Goal: Find specific page/section: Find specific page/section

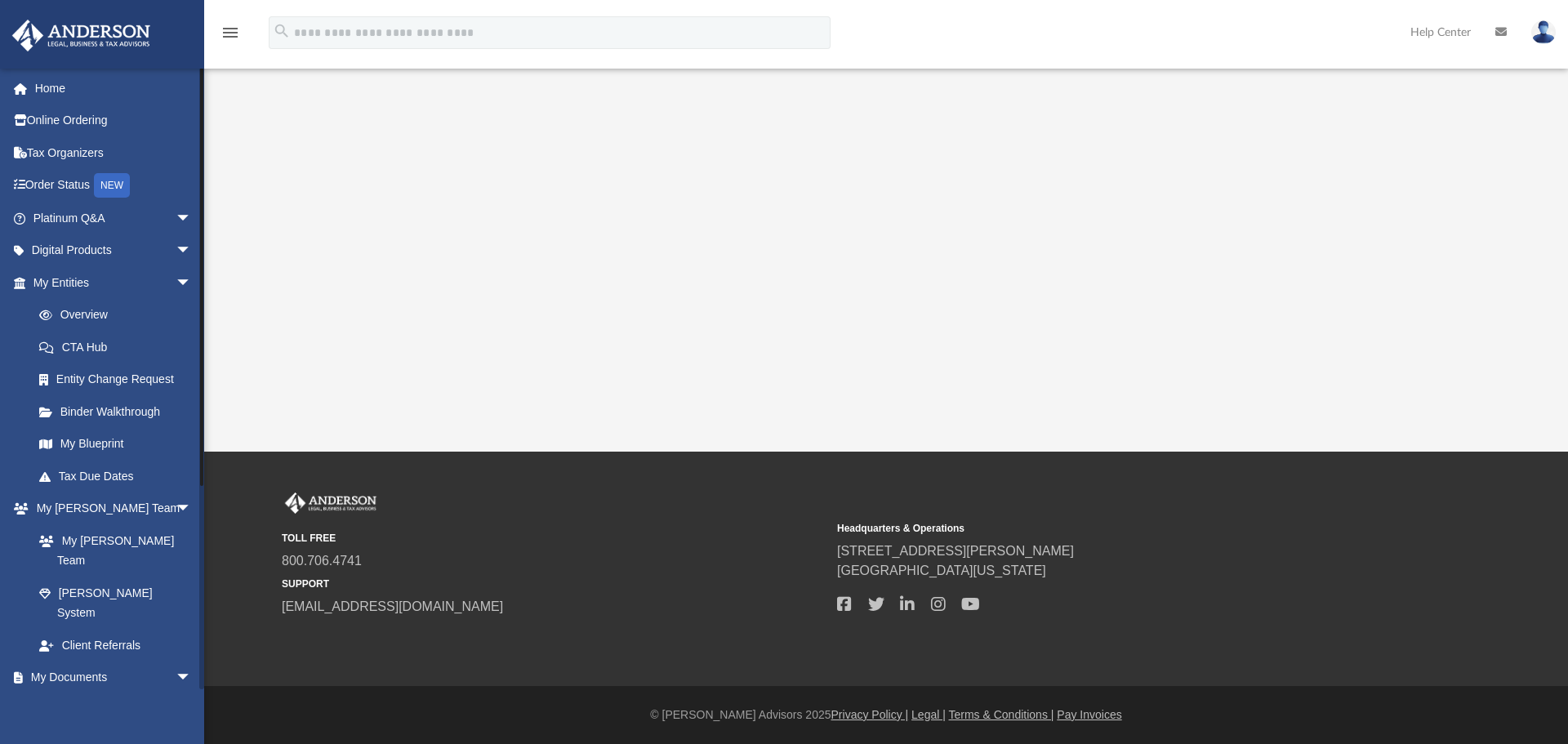
click at [97, 693] on link "Box" at bounding box center [119, 709] width 193 height 32
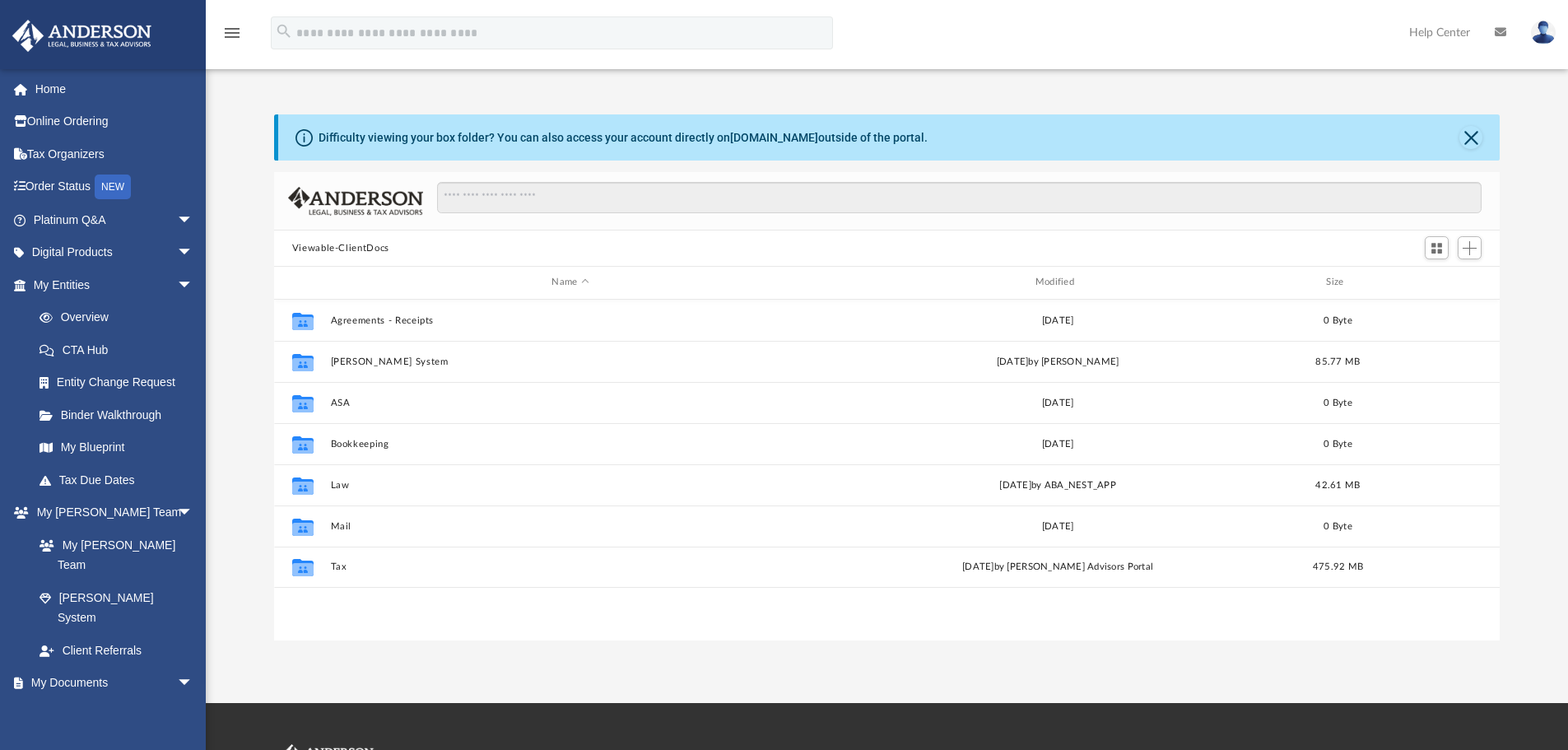
scroll to position [362, 1213]
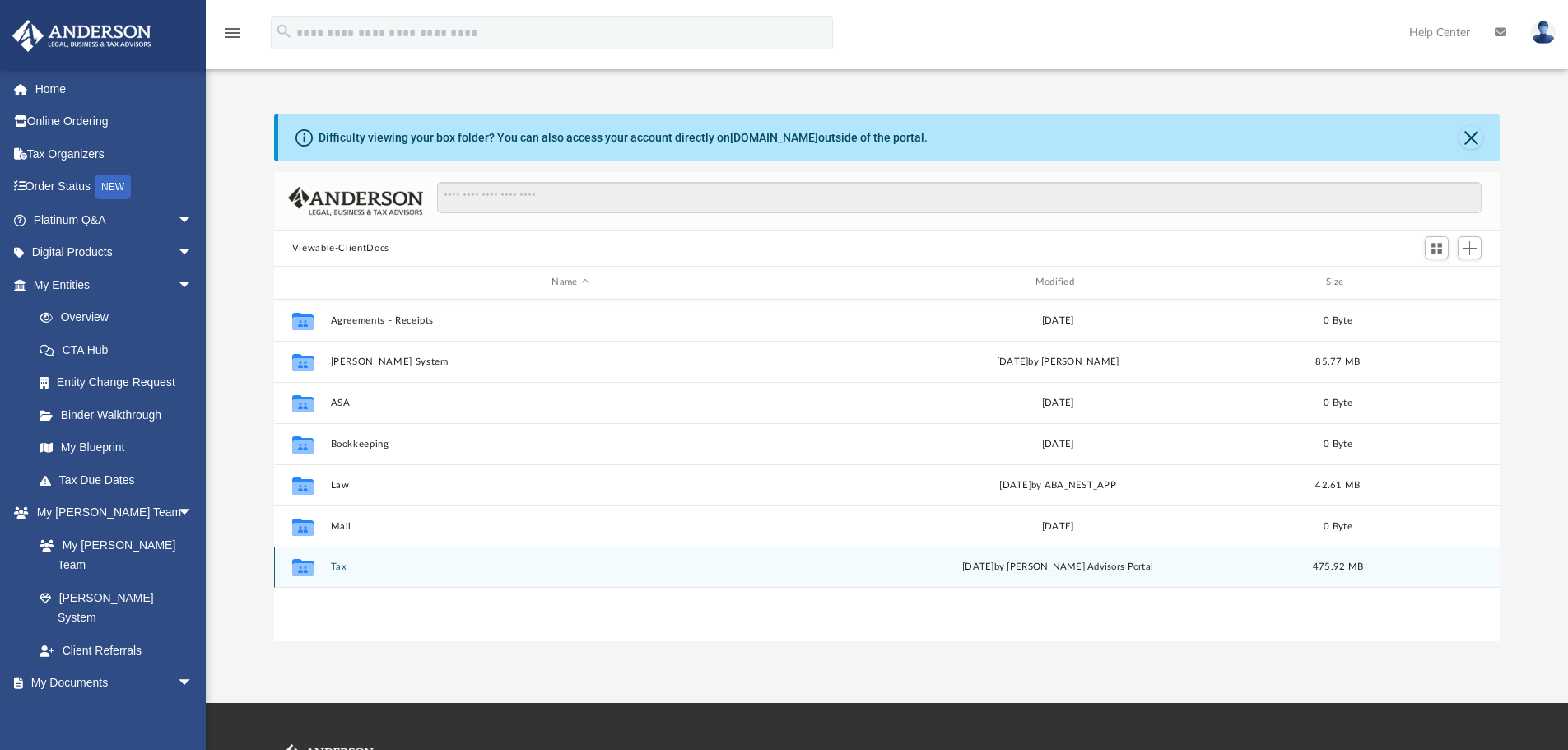
click at [342, 568] on button "Tax" at bounding box center [570, 566] width 480 height 11
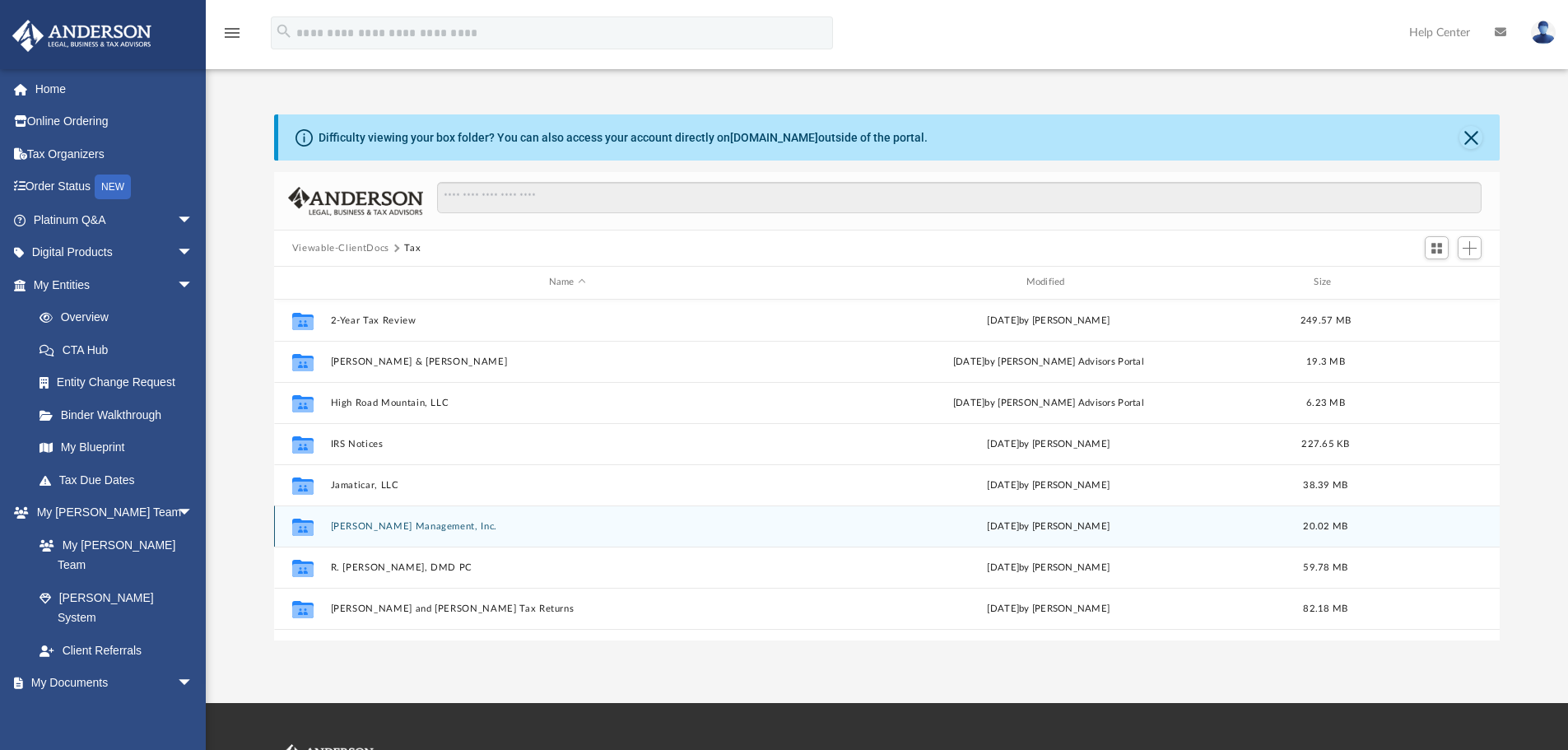
click at [455, 522] on button "[PERSON_NAME] Management, Inc." at bounding box center [567, 526] width 474 height 11
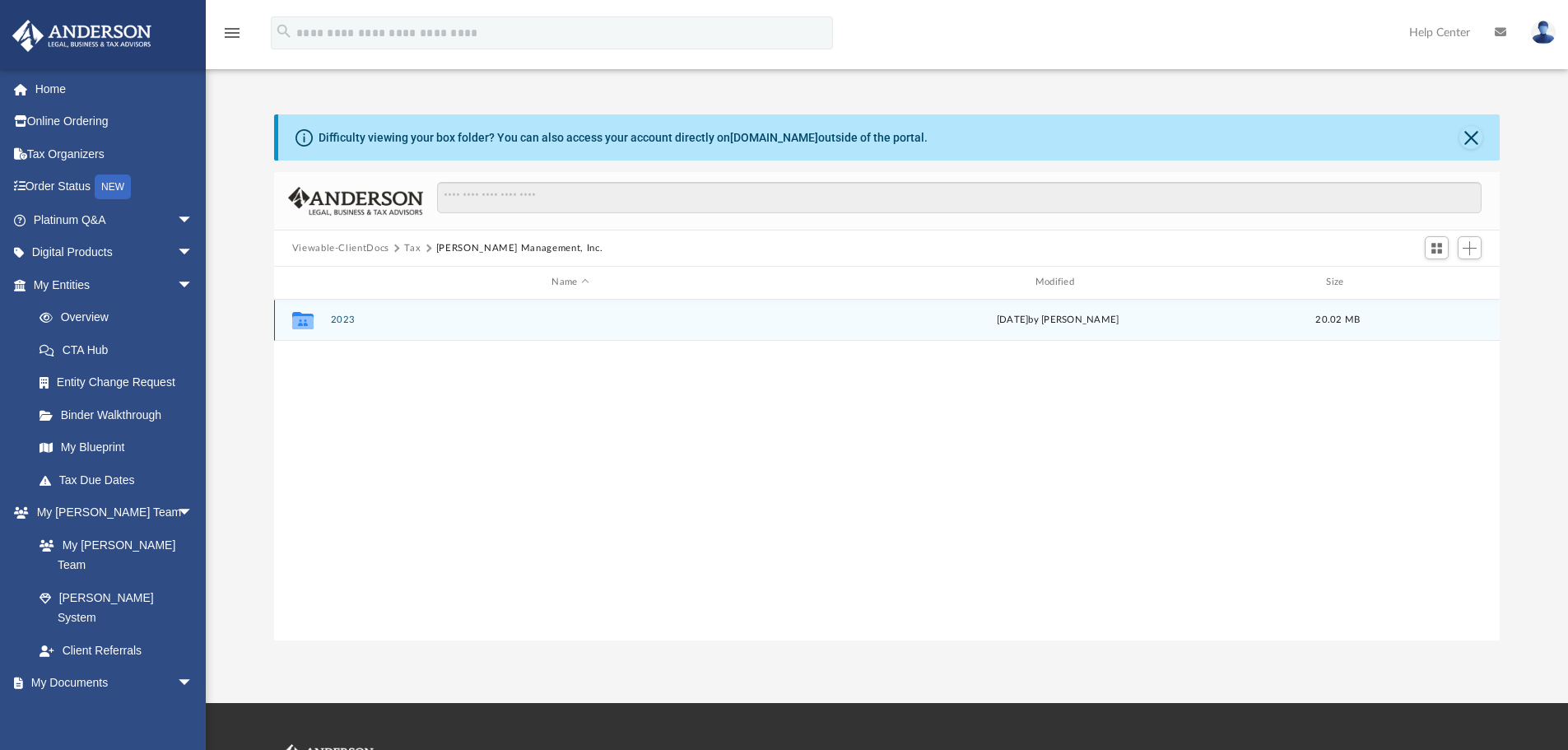
click at [337, 318] on button "2023" at bounding box center [570, 319] width 480 height 11
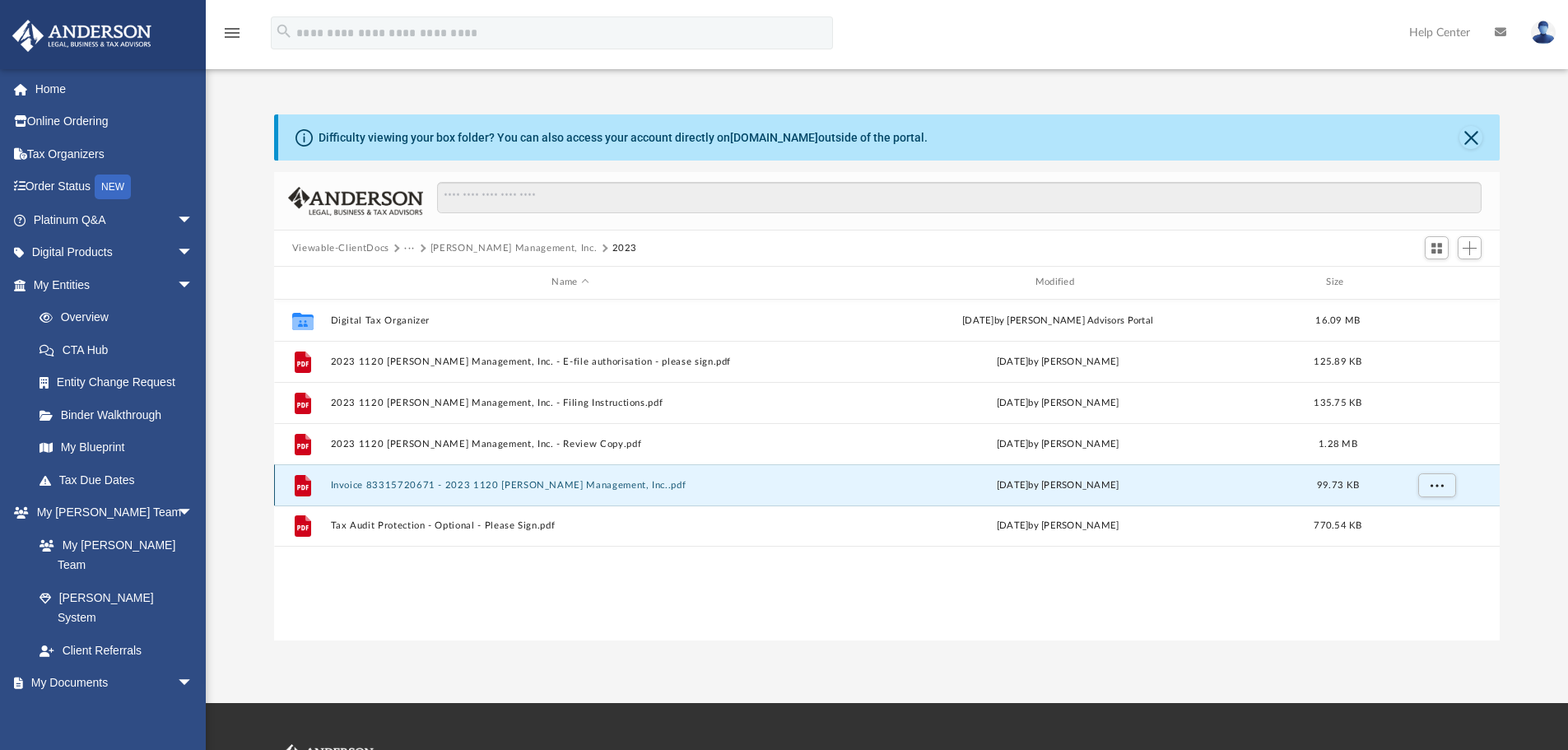
click at [450, 486] on button "Invoice 83315720671 - 2023 1120 [PERSON_NAME] Management, Inc..pdf" at bounding box center [570, 485] width 480 height 11
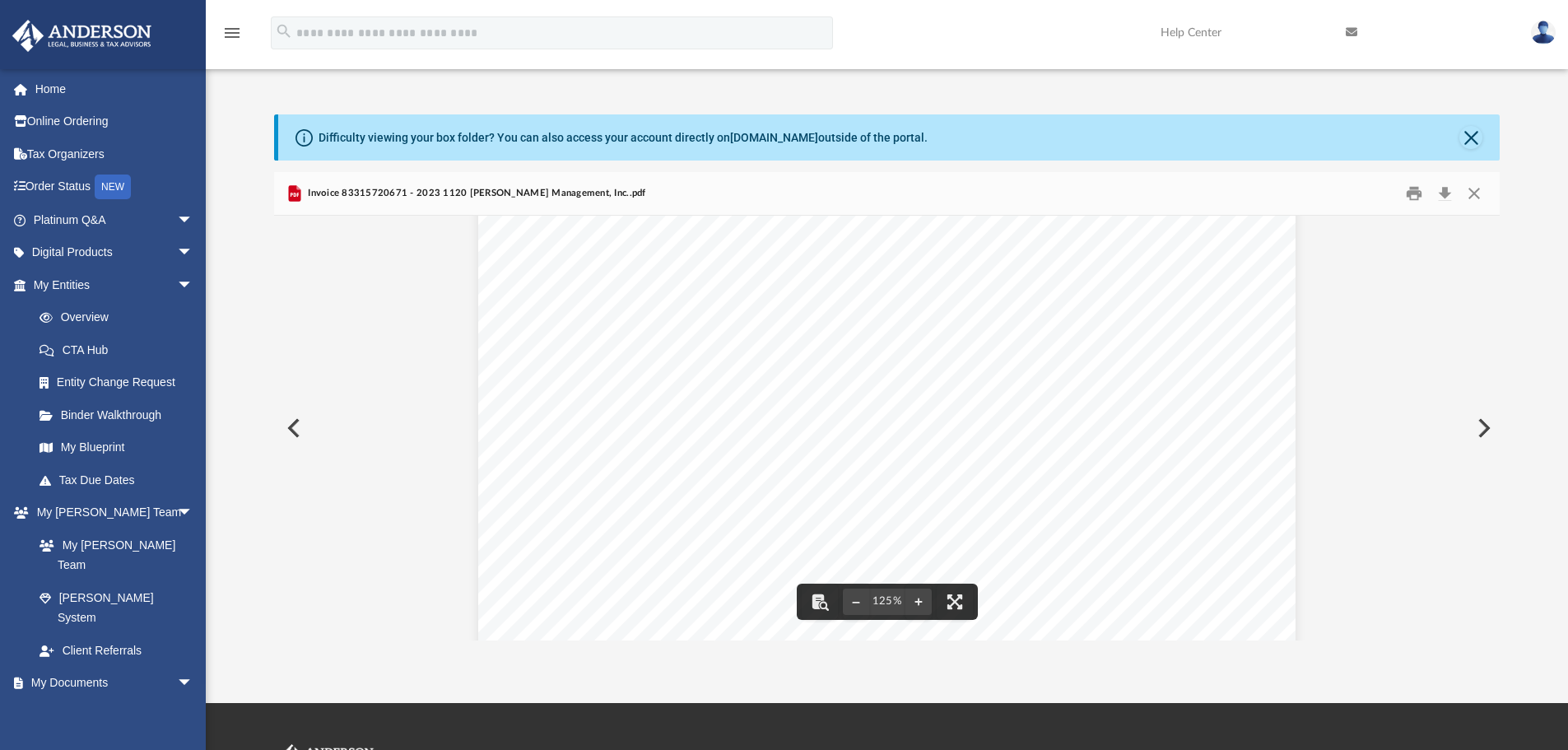
scroll to position [82, 0]
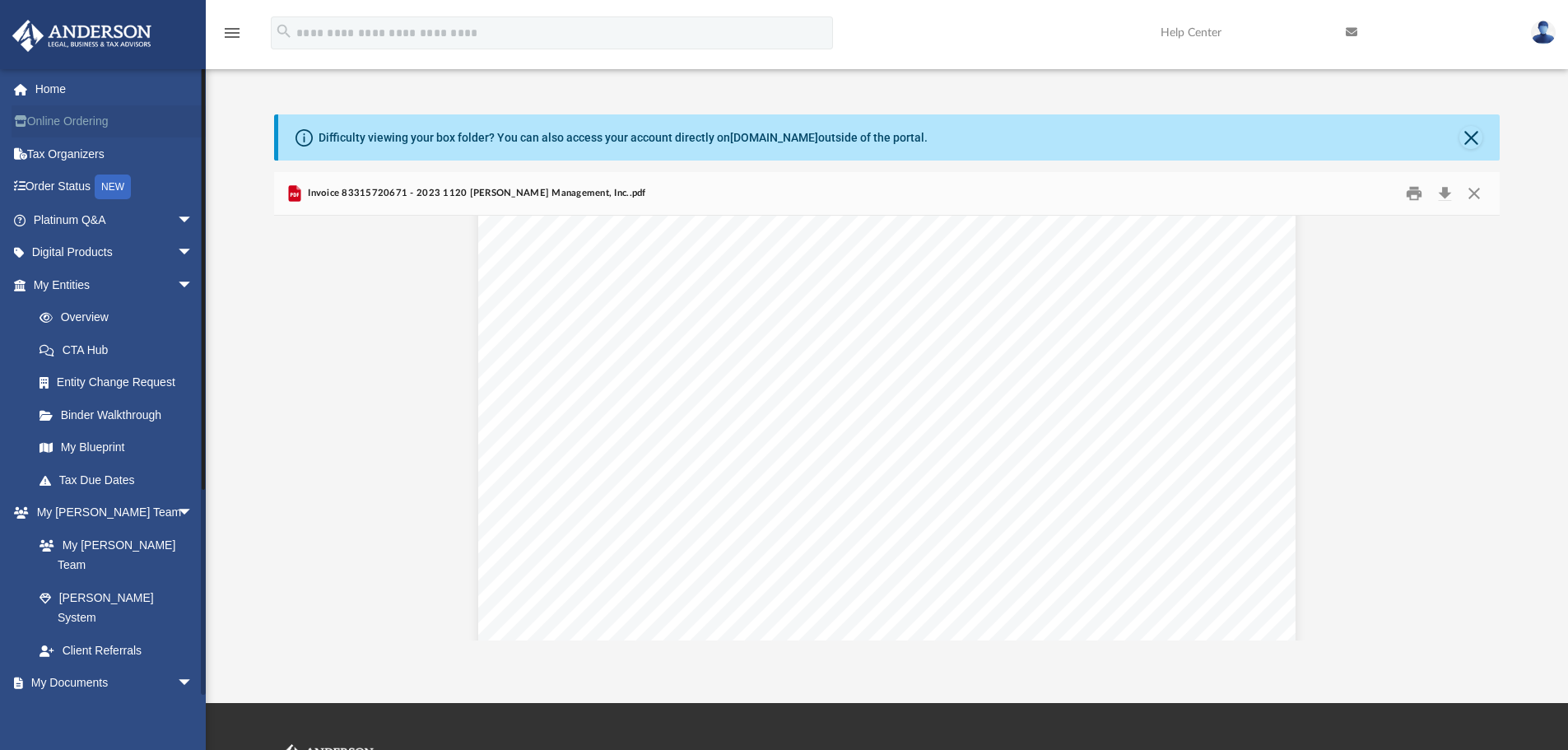
click at [67, 114] on link "Online Ordering" at bounding box center [115, 122] width 206 height 33
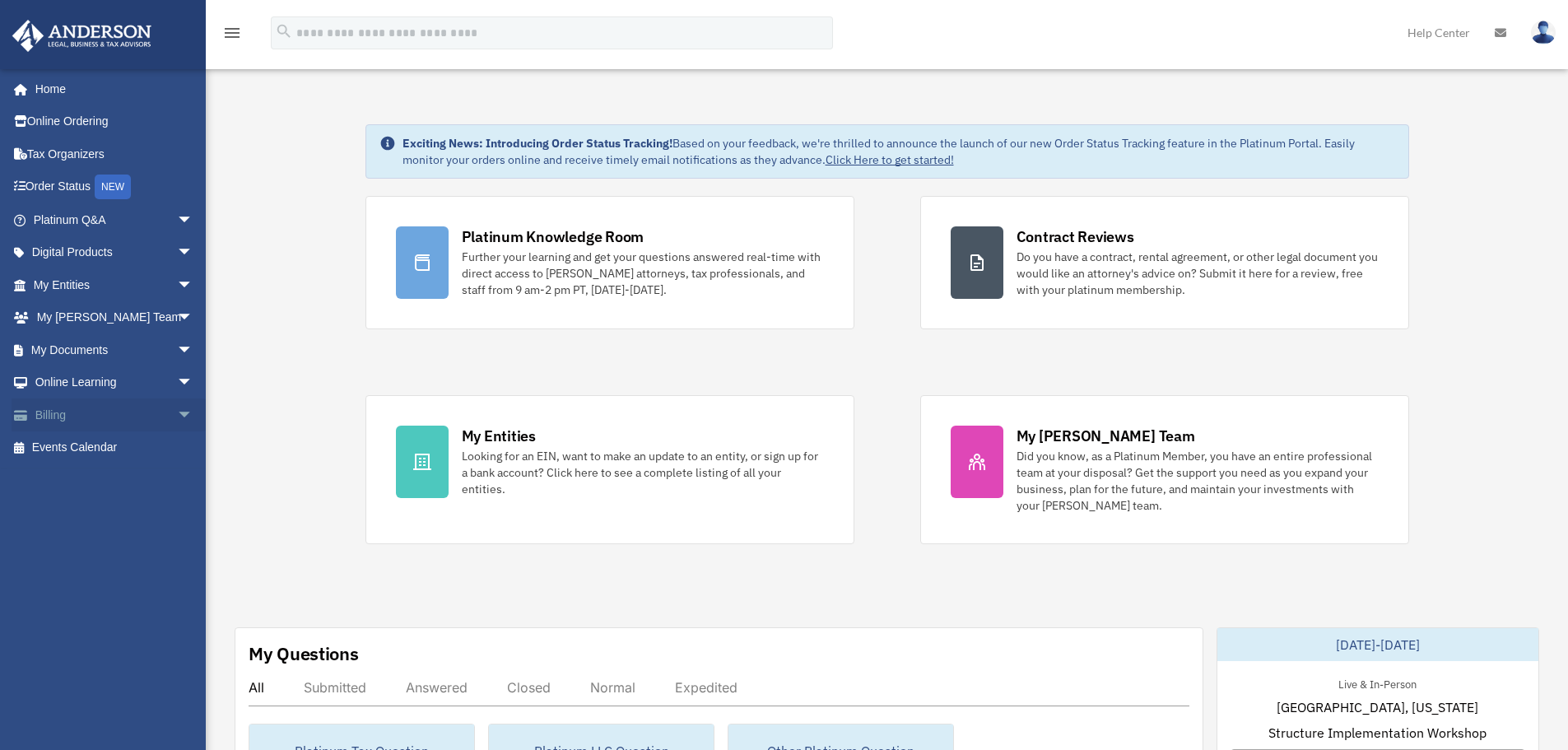
click at [79, 410] on link "Billing arrow_drop_down" at bounding box center [115, 414] width 206 height 33
click at [177, 409] on span "arrow_drop_down" at bounding box center [193, 415] width 33 height 34
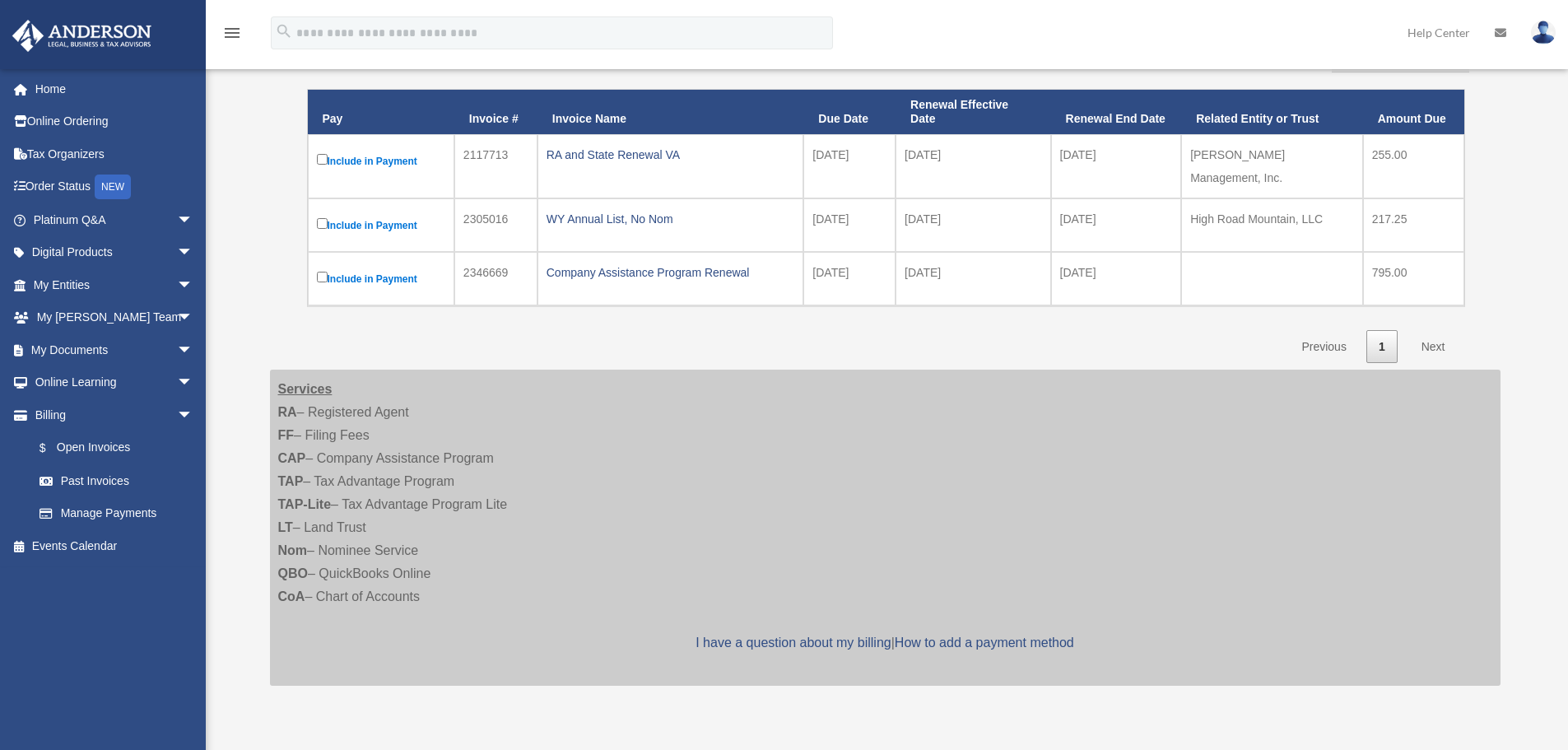
scroll to position [82, 0]
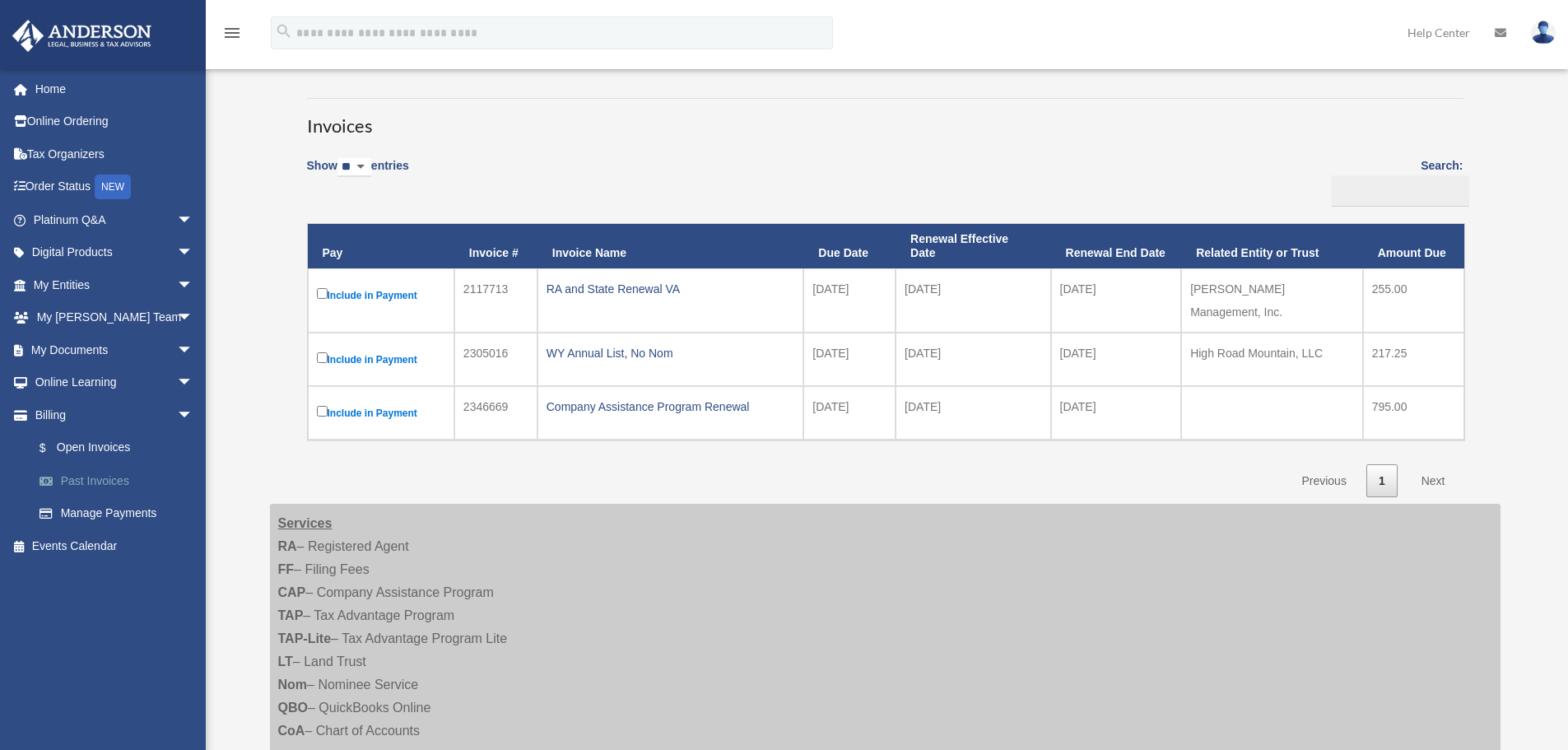
click at [124, 471] on link "Past Invoices" at bounding box center [120, 480] width 195 height 33
click at [113, 475] on link "Past Invoices" at bounding box center [120, 480] width 195 height 33
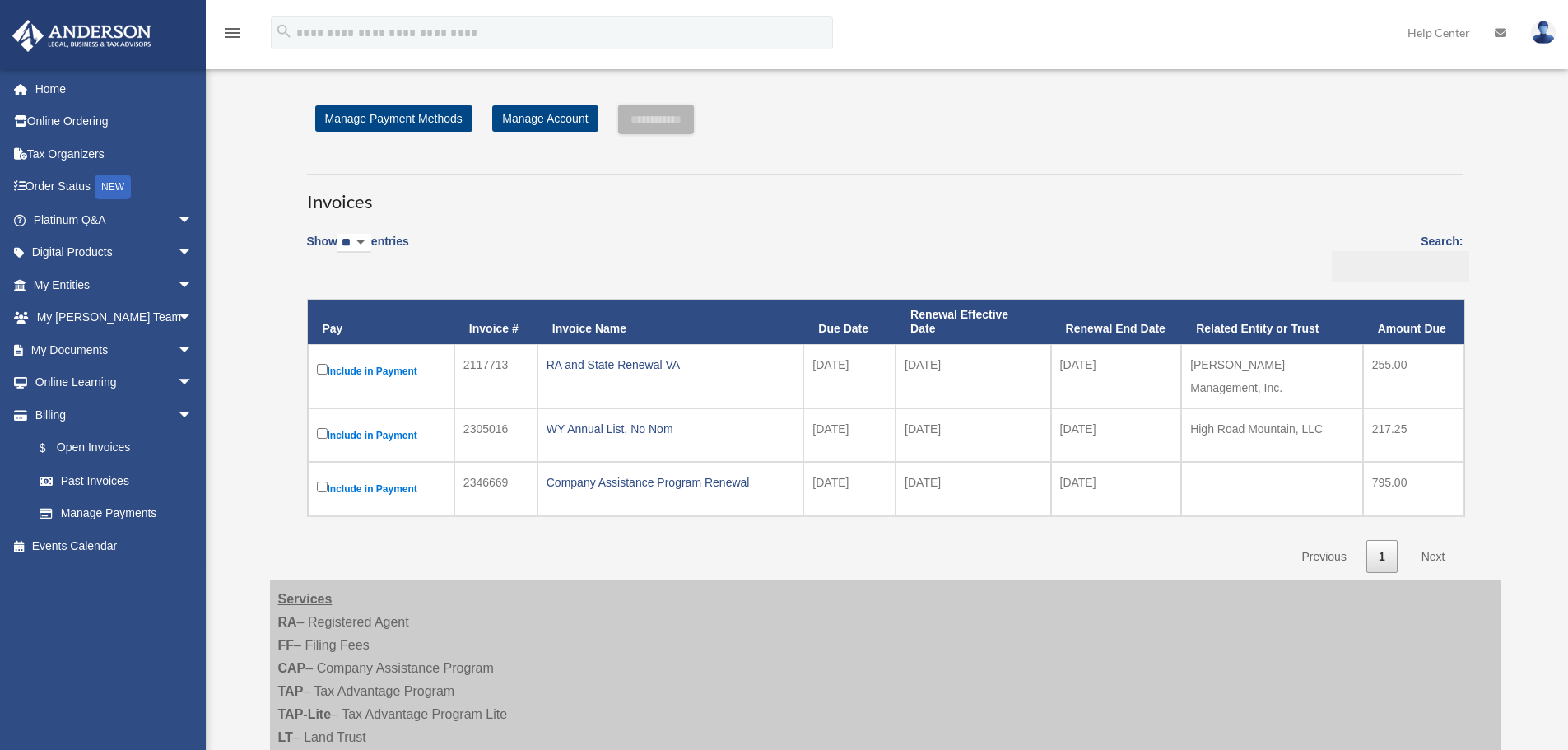
scroll to position [0, 0]
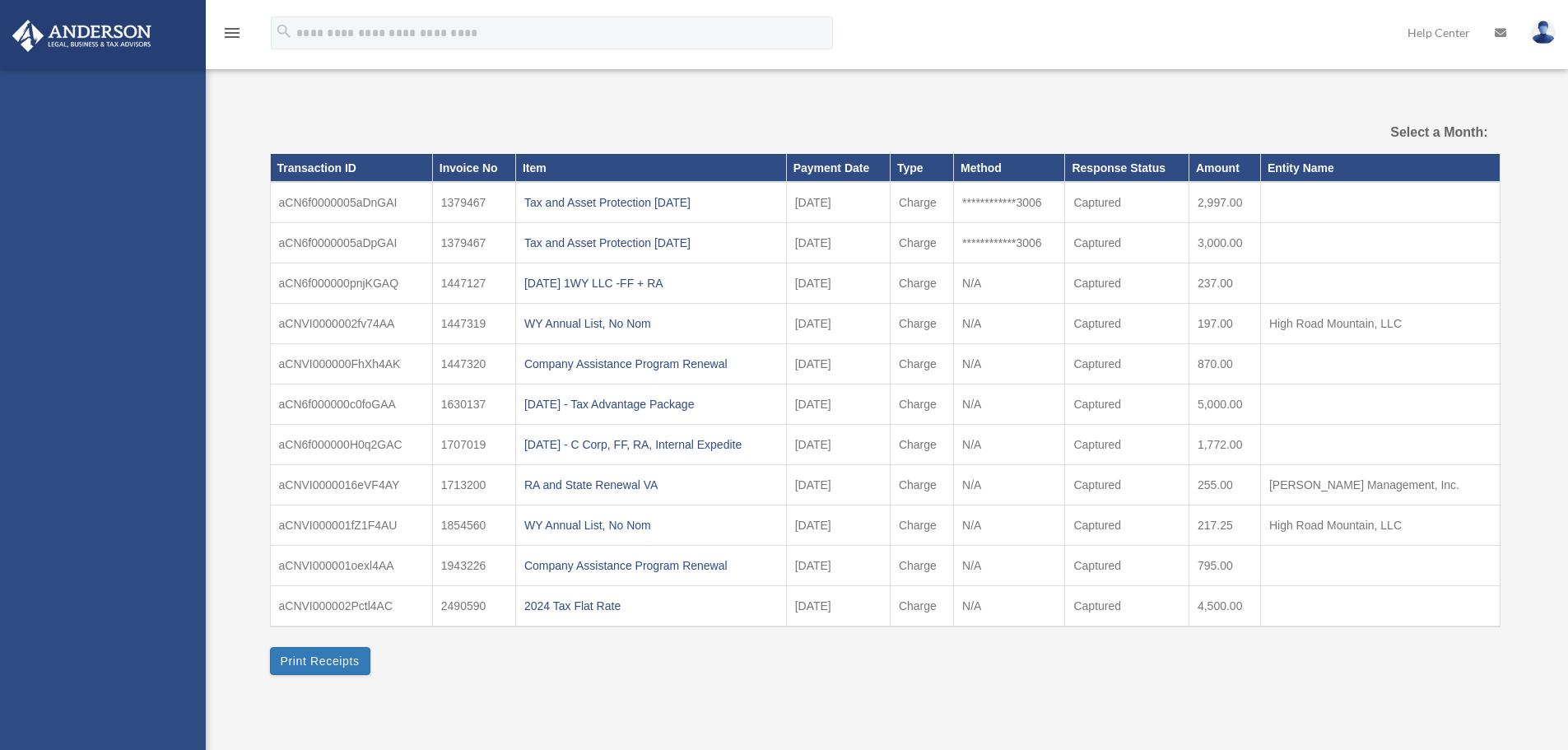
select select
